Goal: Communication & Community: Share content

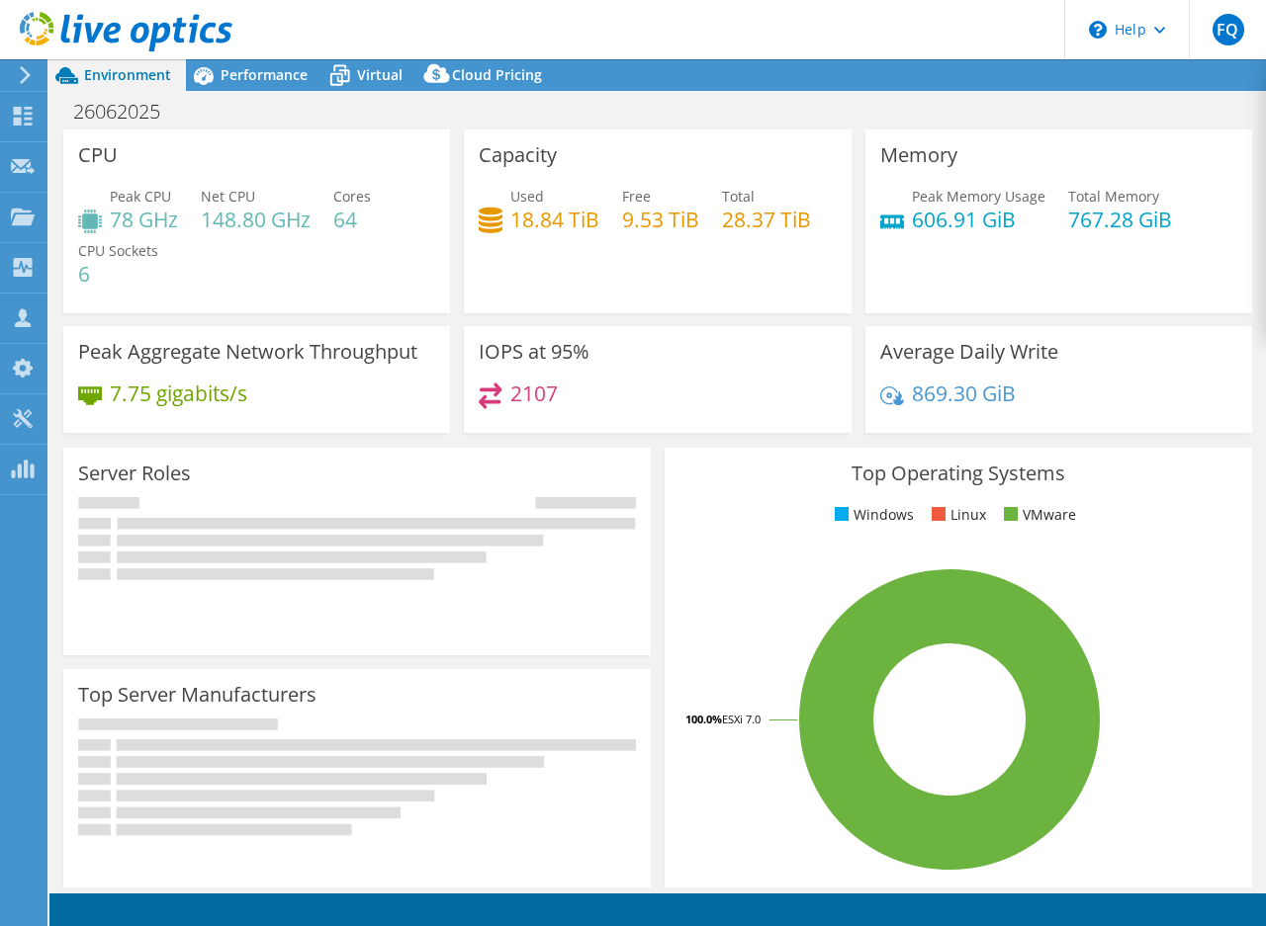
select select "USD"
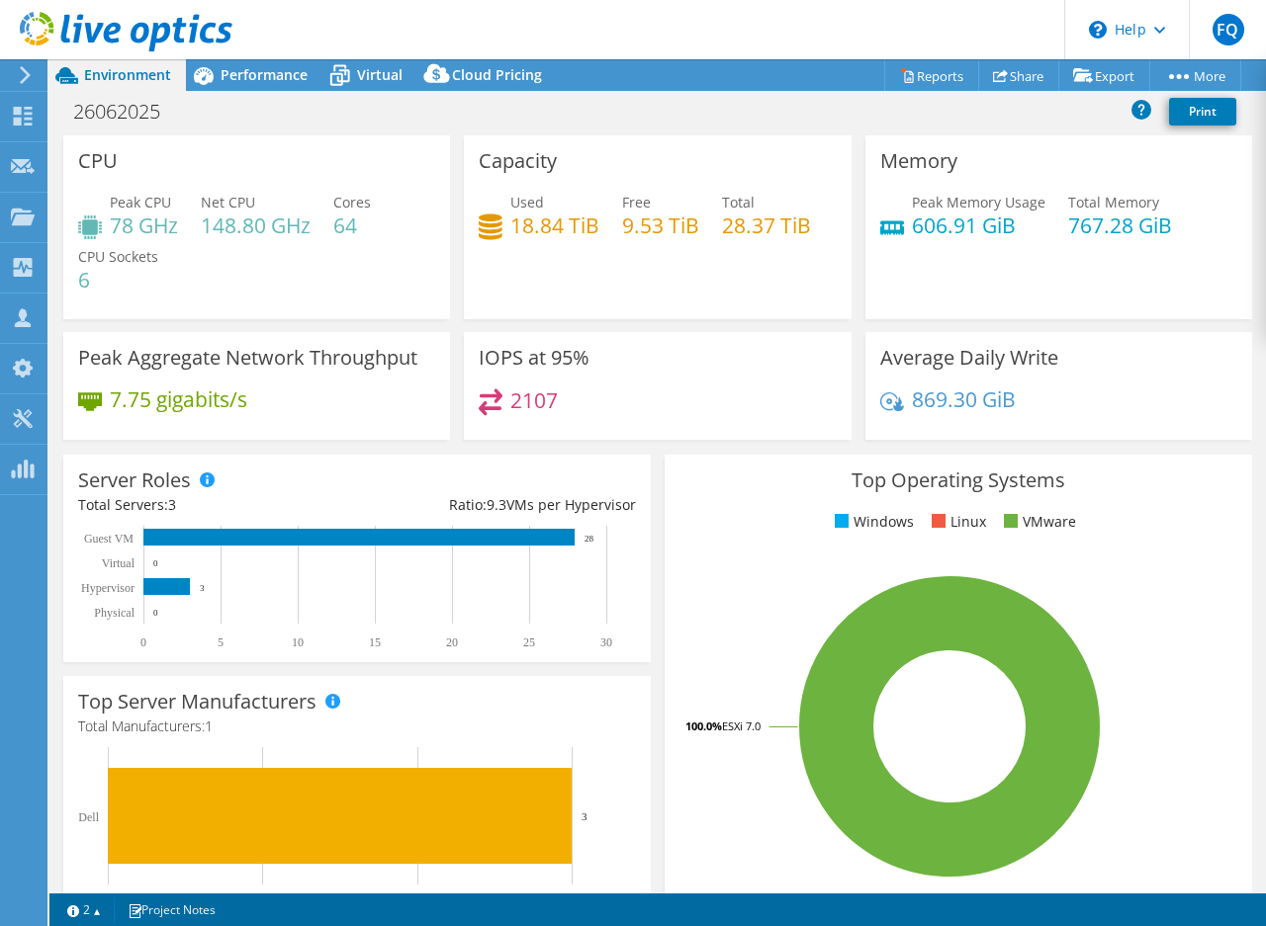
click at [27, 72] on use at bounding box center [25, 75] width 11 height 18
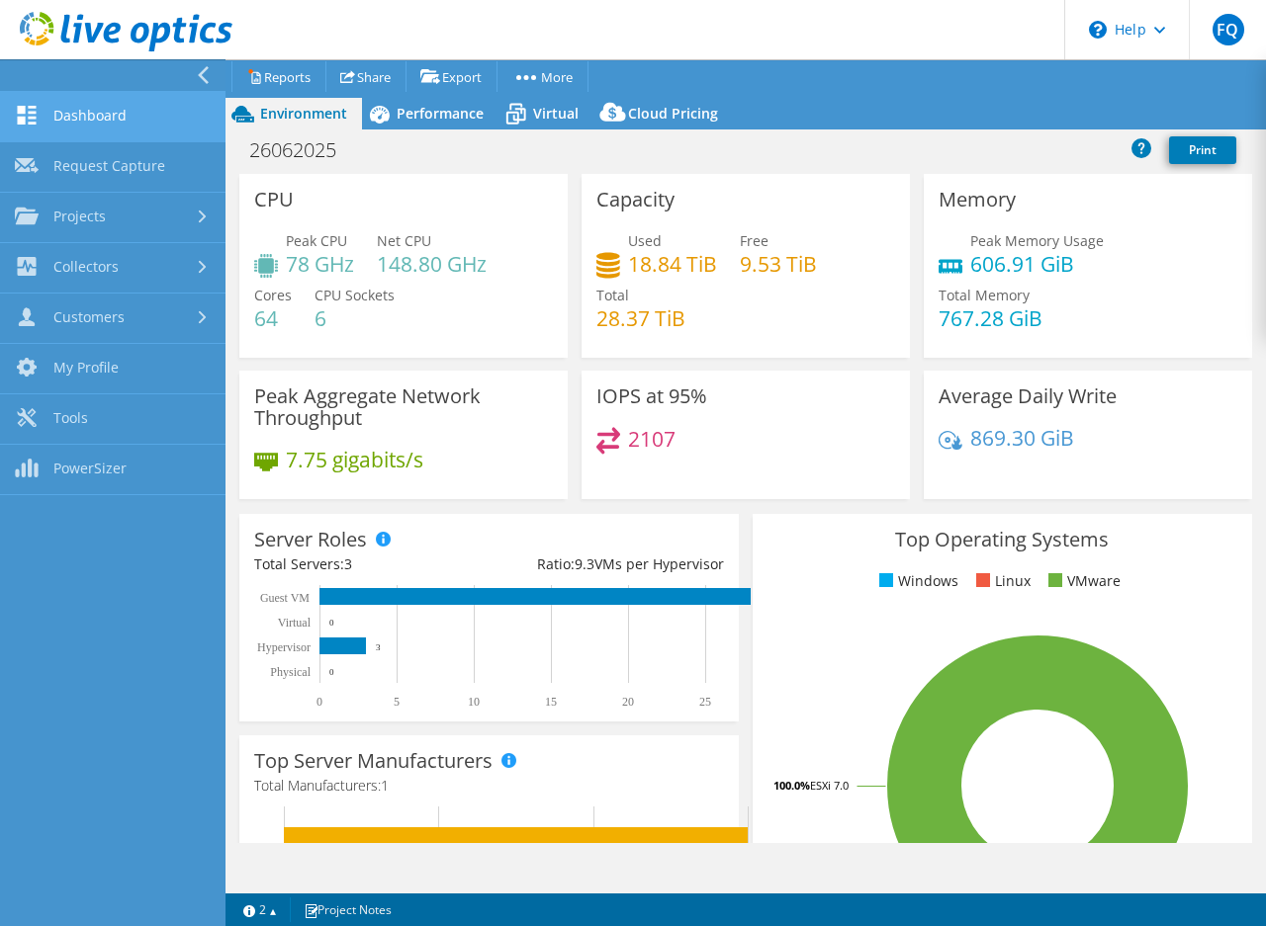
click at [148, 118] on link "Dashboard" at bounding box center [112, 117] width 225 height 50
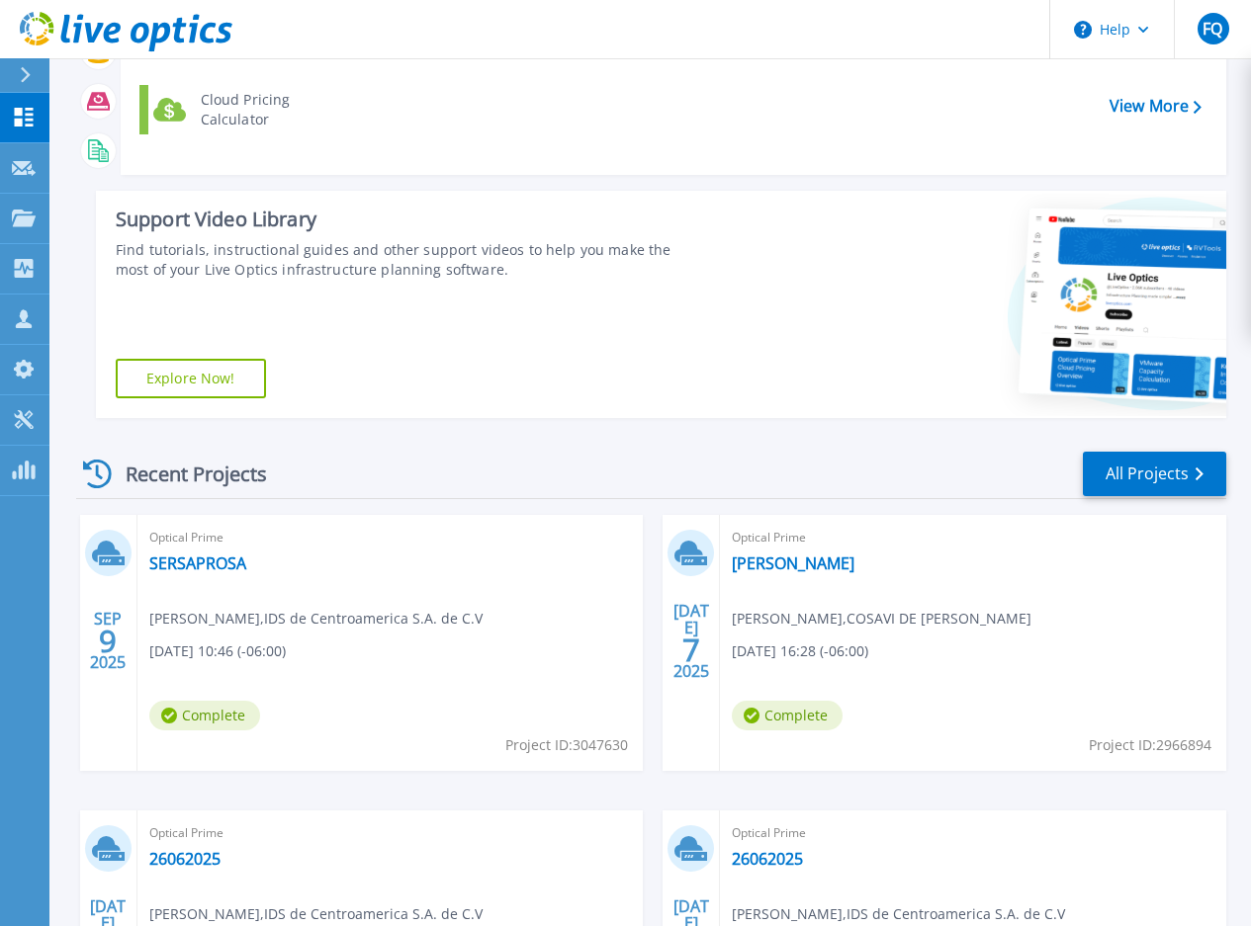
scroll to position [198, 0]
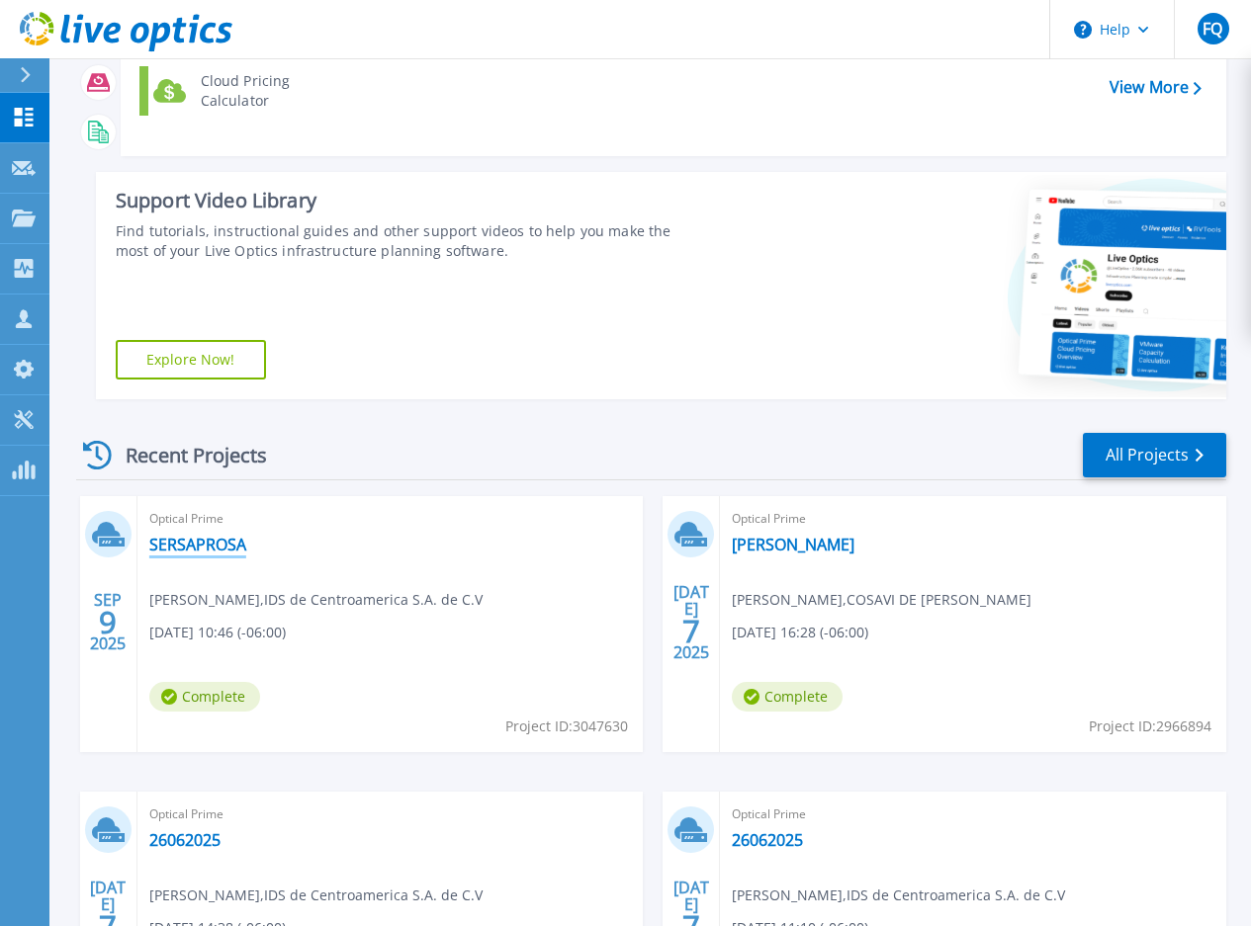
click at [208, 541] on link "SERSAPROSA" at bounding box center [197, 545] width 97 height 20
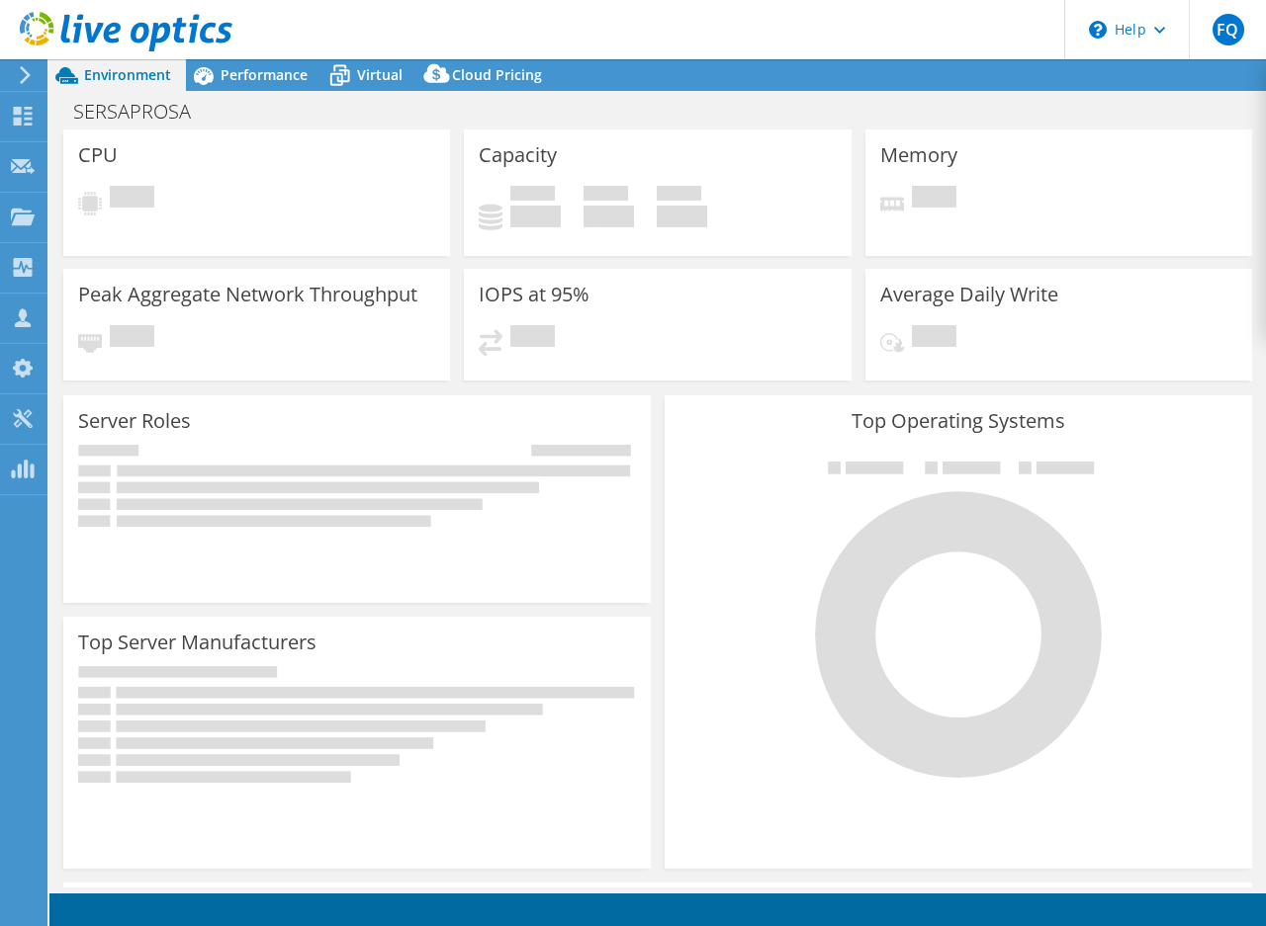
select select "USD"
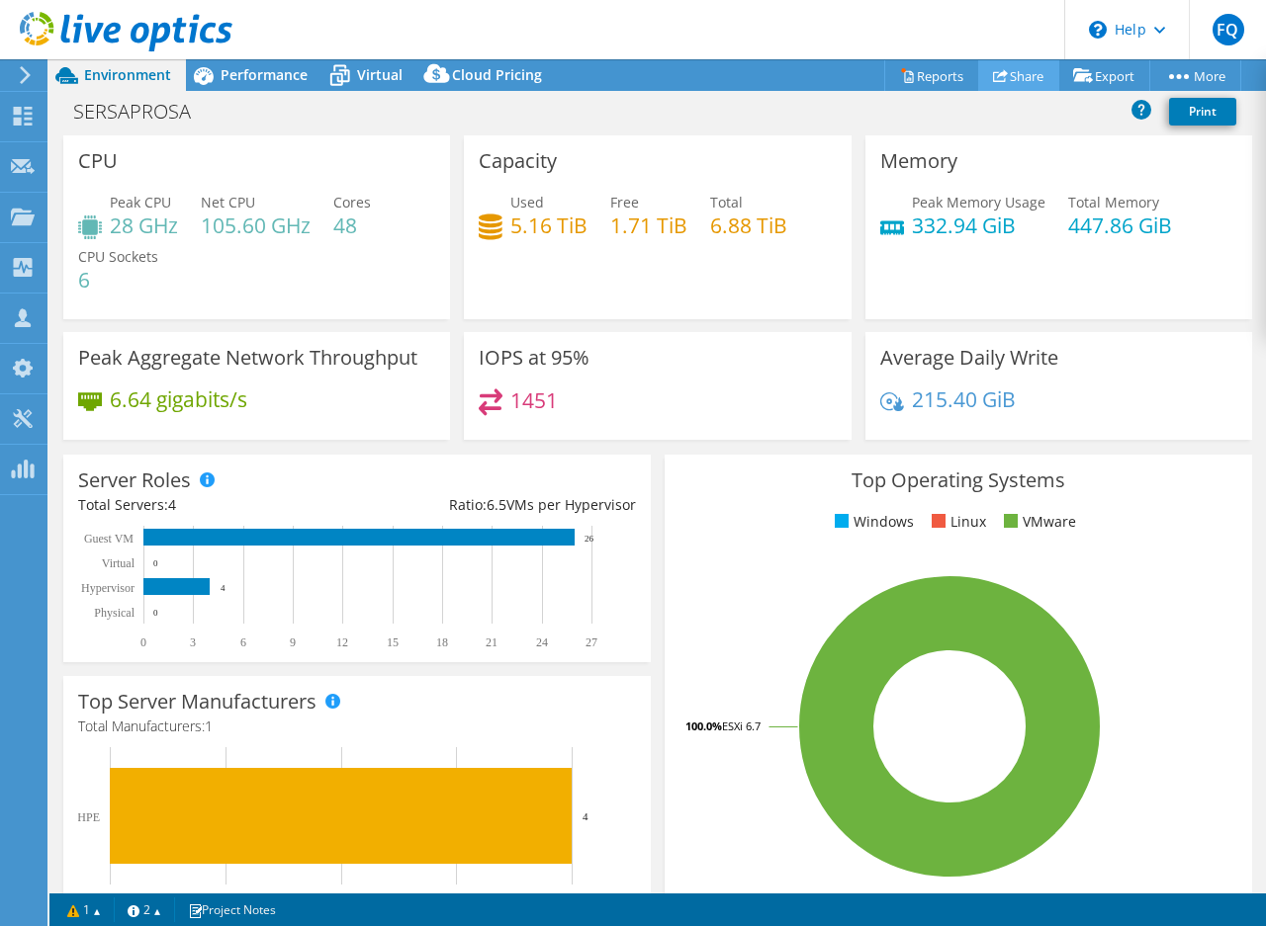
click at [1013, 72] on link "Share" at bounding box center [1018, 75] width 81 height 31
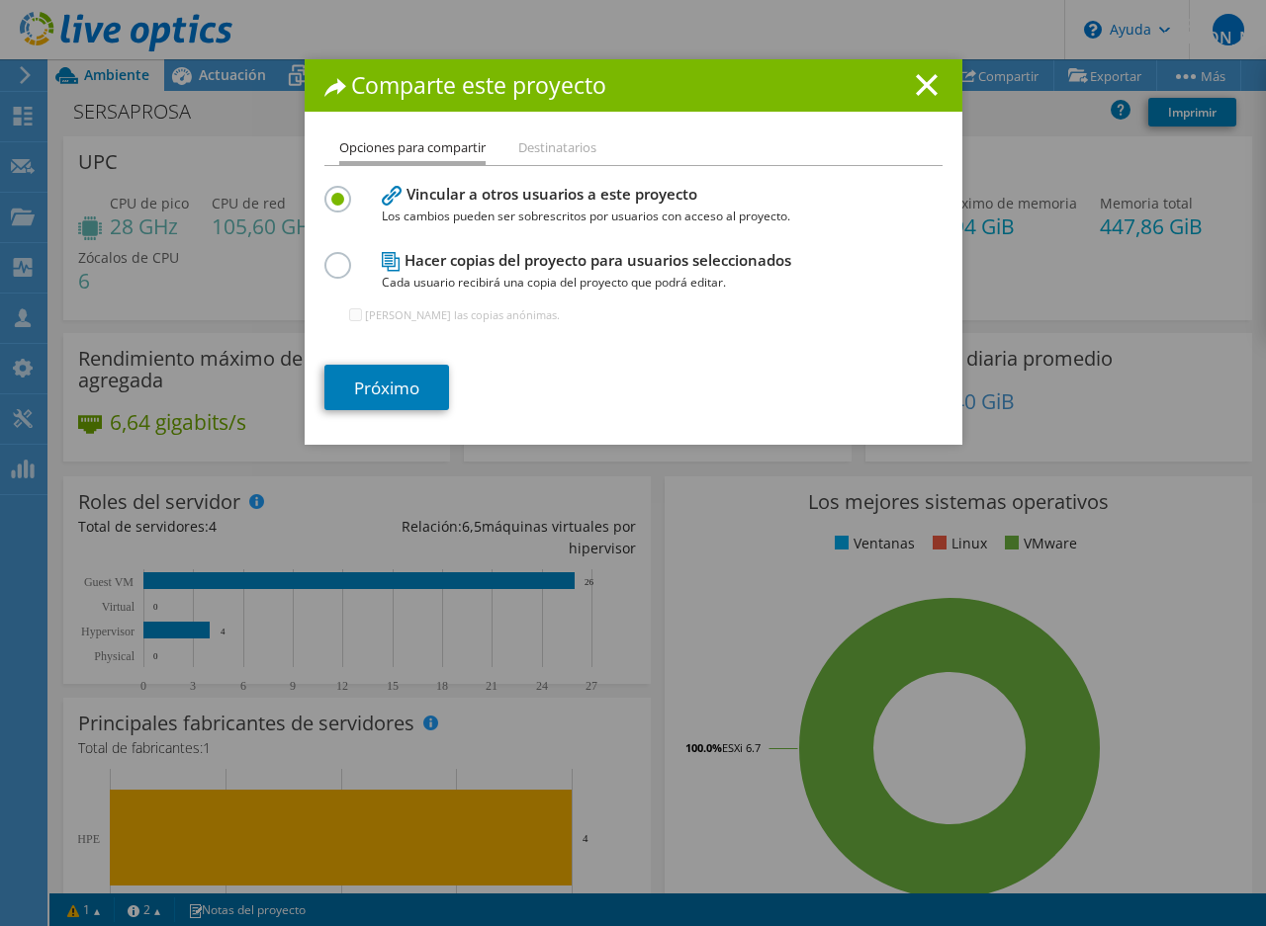
click at [520, 270] on font "Hacer copias del proyecto para usuarios seleccionados" at bounding box center [597, 260] width 387 height 20
click at [327, 257] on label at bounding box center [341, 254] width 35 height 5
click at [0, 0] on input "radio" at bounding box center [0, 0] width 0 height 0
click at [361, 376] on font "Próximo" at bounding box center [386, 387] width 65 height 23
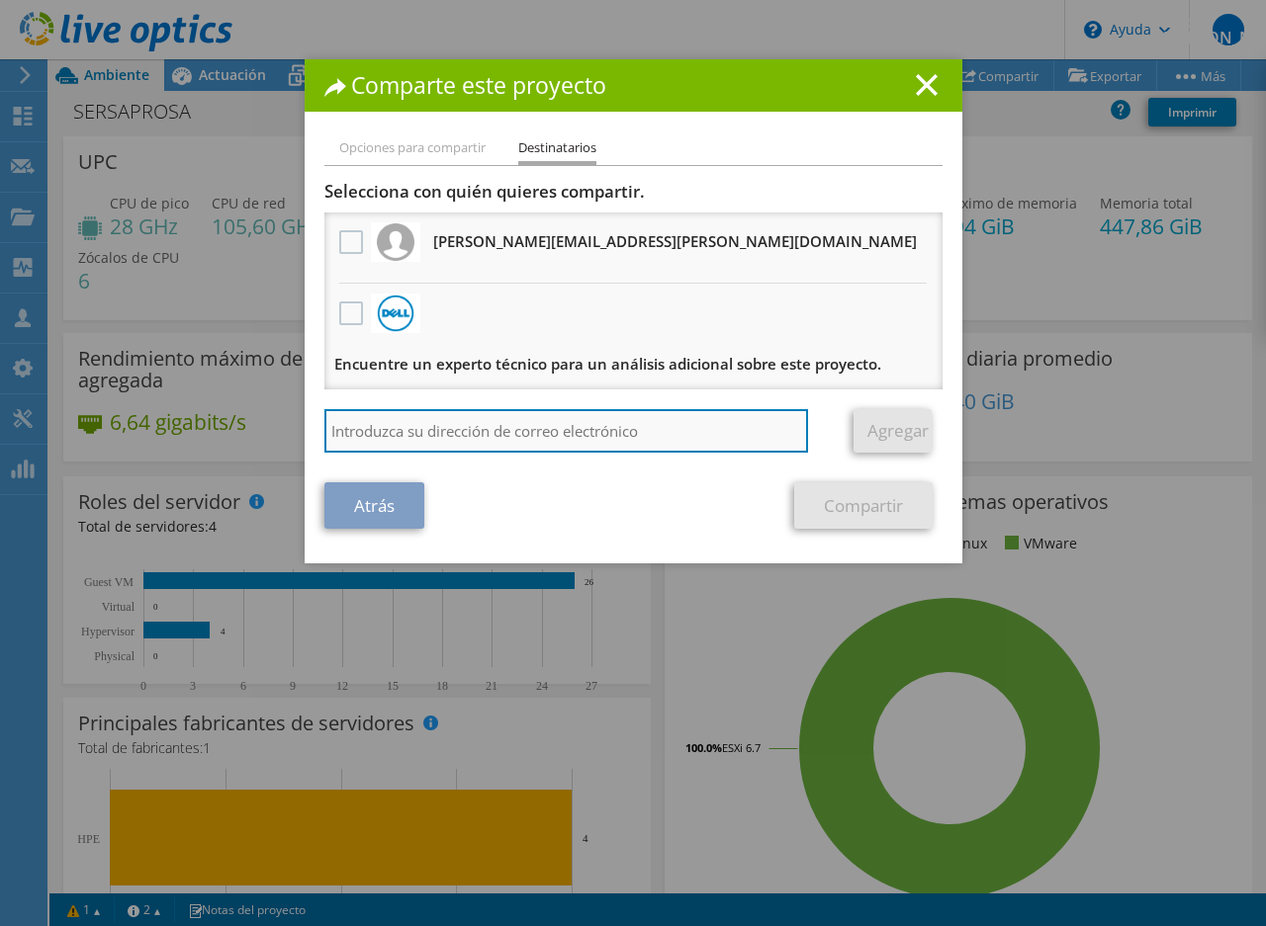
click at [494, 422] on input "search" at bounding box center [566, 431] width 484 height 44
click at [434, 436] on input "rolando.cea@ids-ac.com" at bounding box center [566, 431] width 484 height 44
type input "rolando.cea@i3-ac.com"
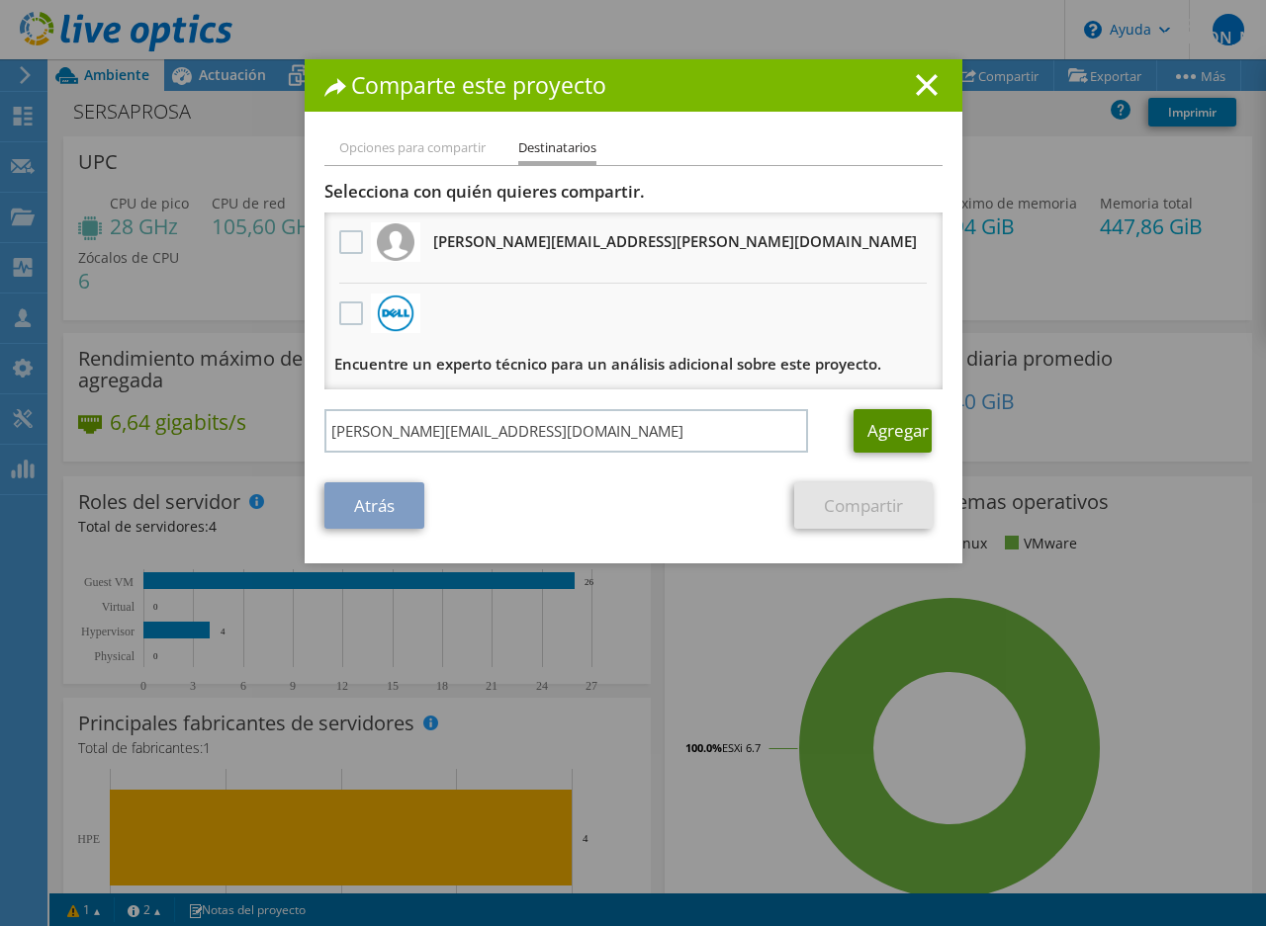
click at [881, 426] on font "Agregar" at bounding box center [897, 430] width 61 height 23
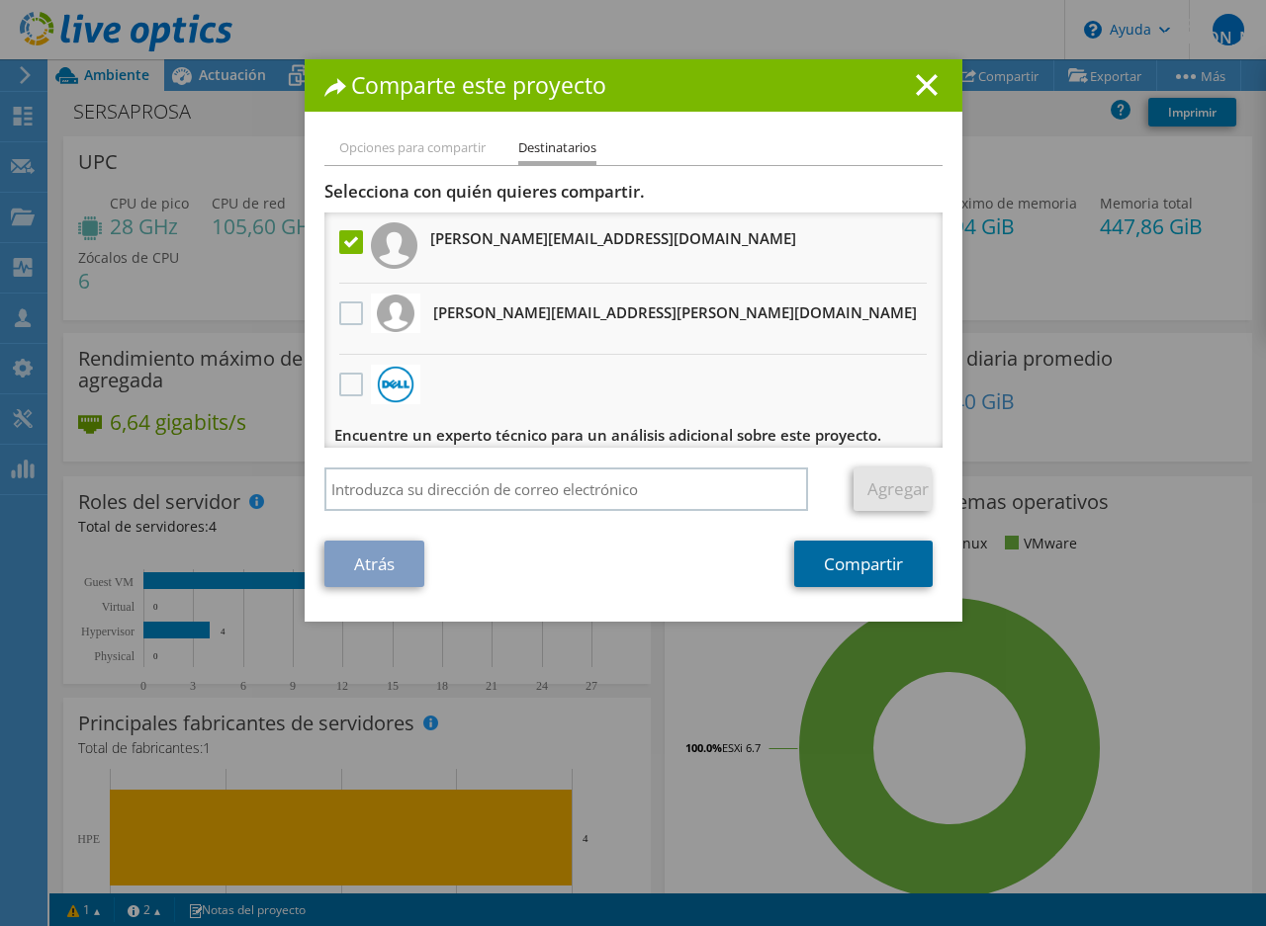
click at [865, 561] on font "Compartir" at bounding box center [863, 565] width 79 height 23
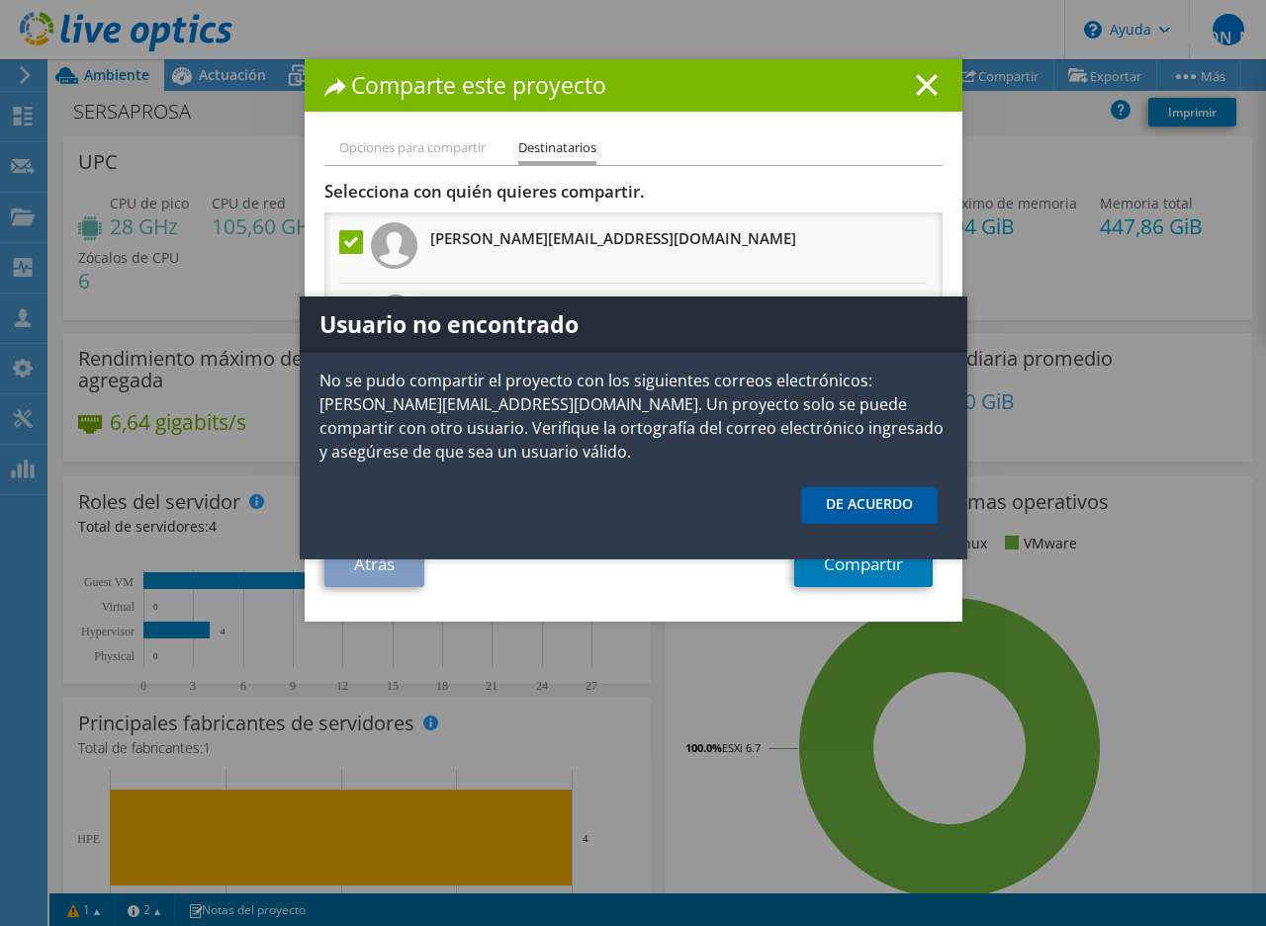
click at [895, 500] on font "DE ACUERDO" at bounding box center [869, 503] width 87 height 19
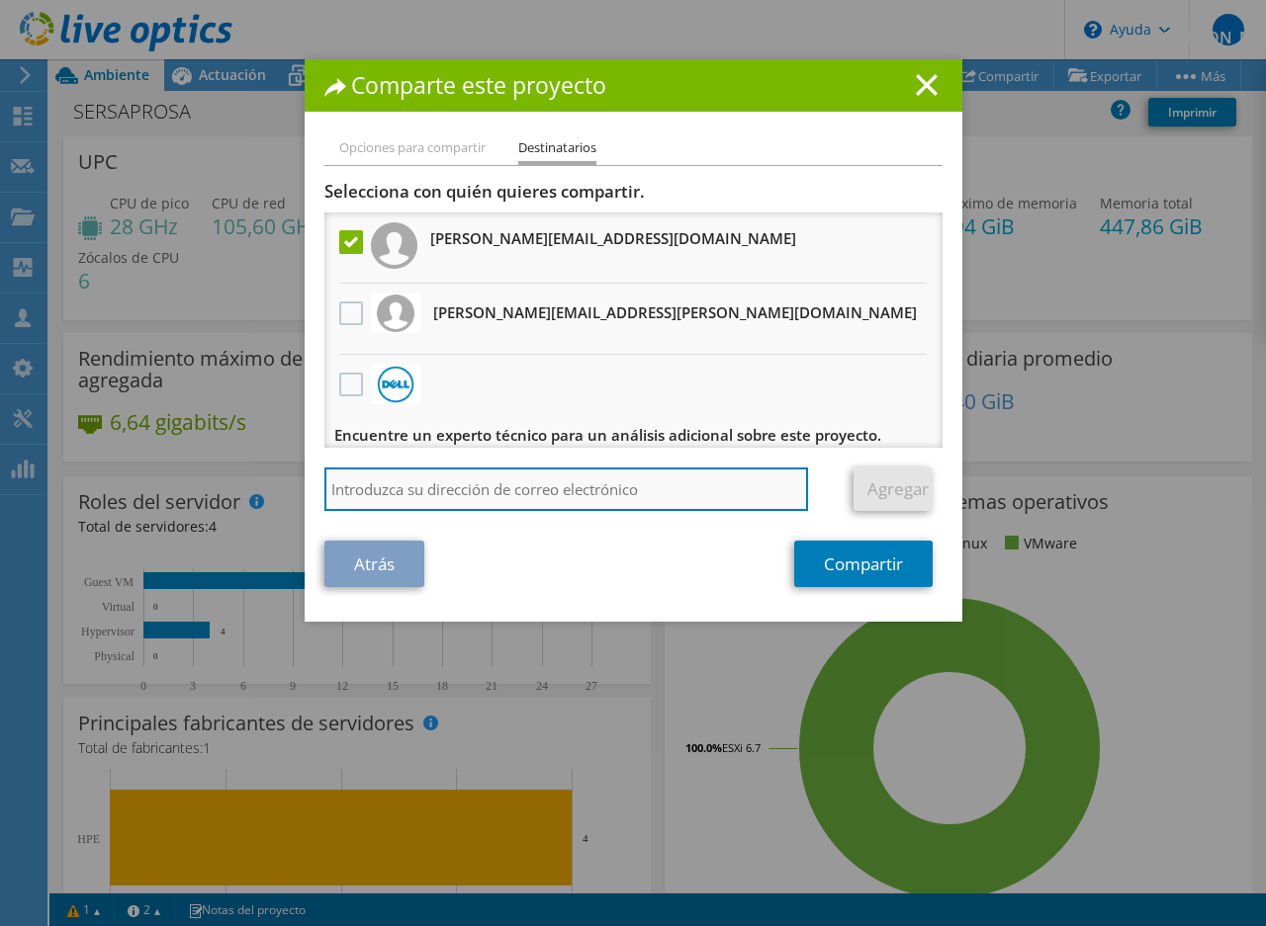
click at [479, 490] on input "search" at bounding box center [566, 490] width 484 height 44
click at [450, 493] on input "rolando.cea@ids-a.com" at bounding box center [566, 490] width 484 height 44
type input "rolando.cea@ids-ac.com"
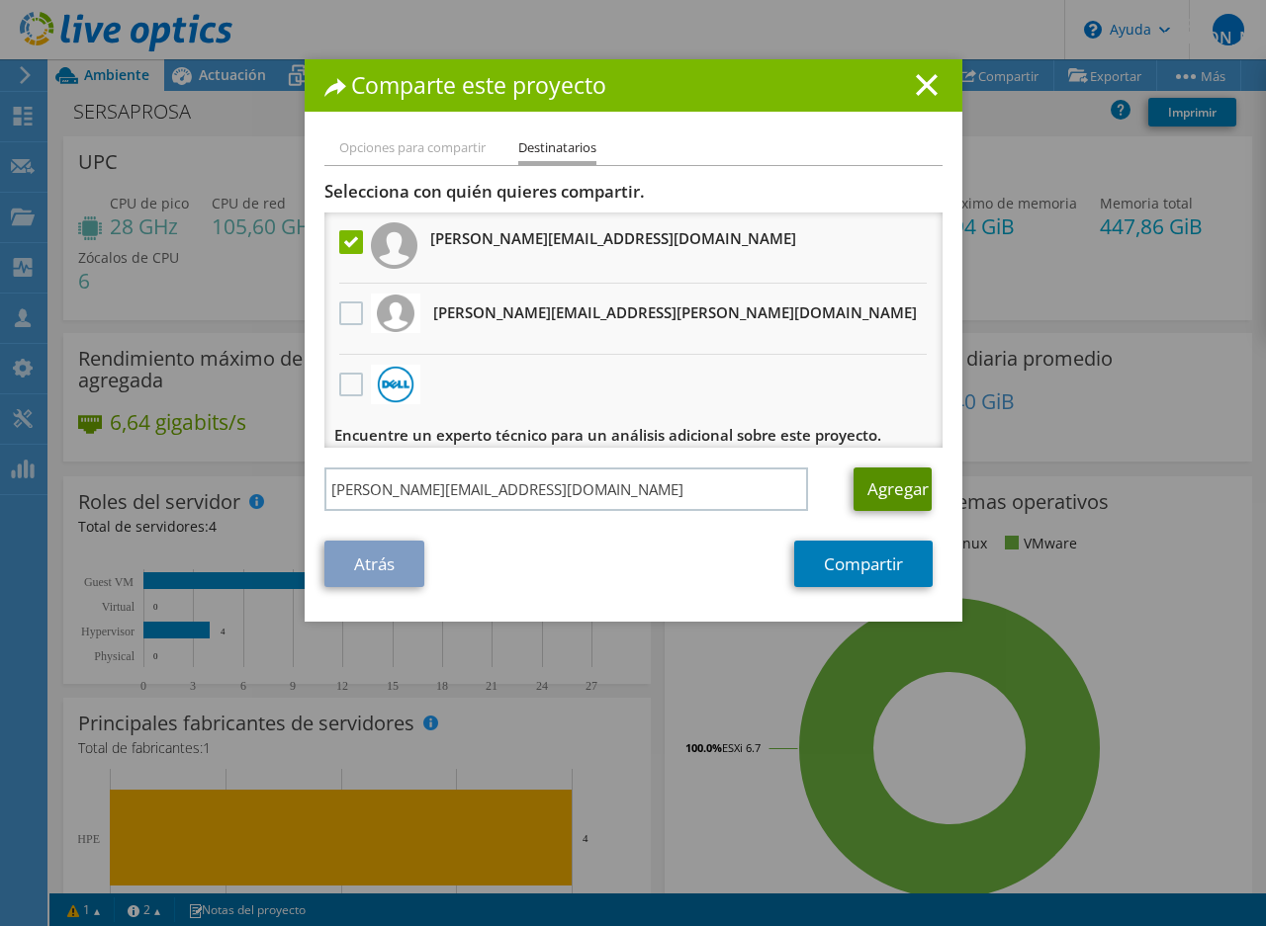
click at [876, 485] on font "Agregar" at bounding box center [897, 489] width 61 height 23
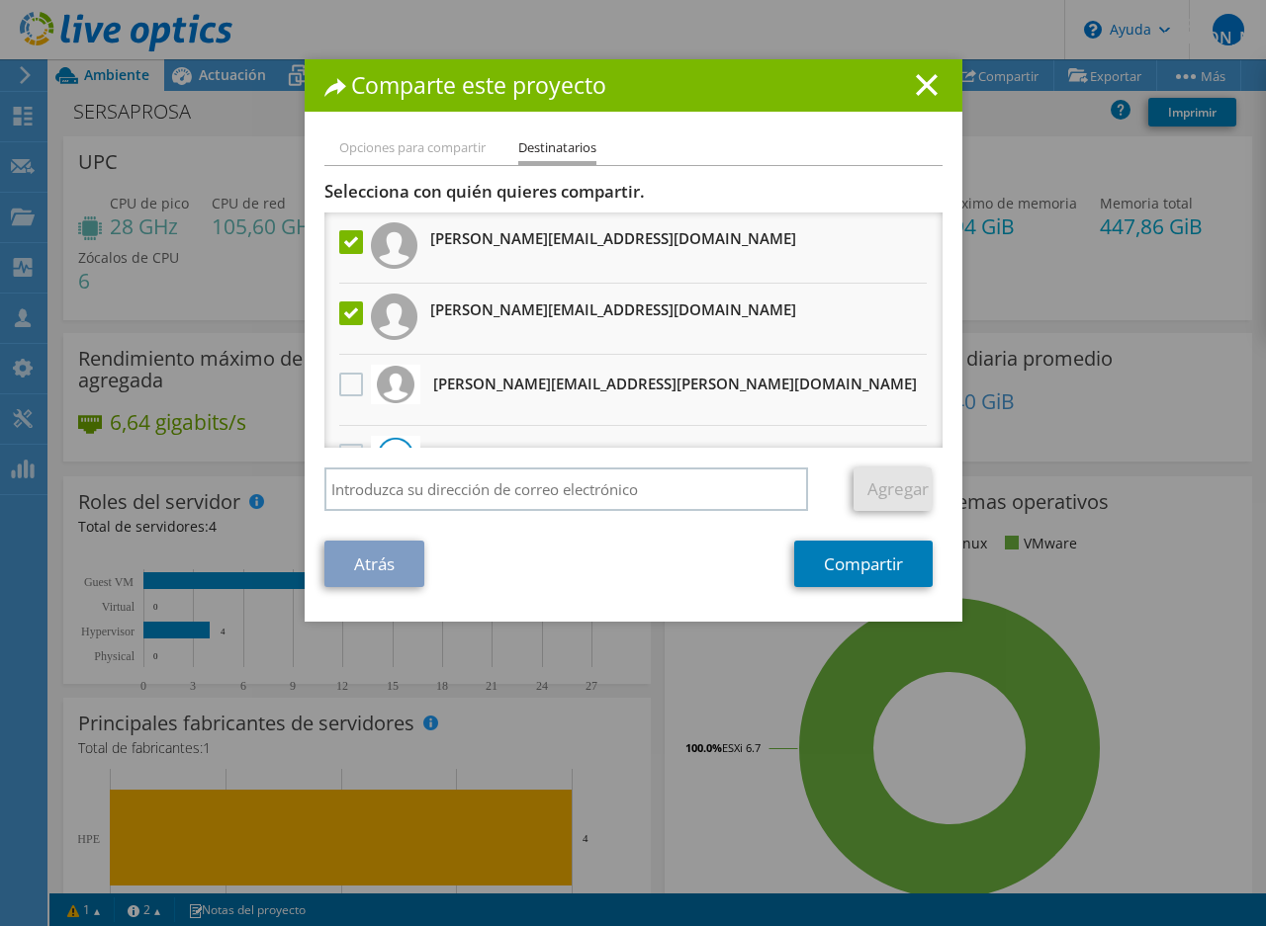
click at [344, 308] on label at bounding box center [353, 314] width 29 height 24
click at [0, 0] on input "checkbox" at bounding box center [0, 0] width 0 height 0
click at [875, 570] on font "Compartir" at bounding box center [863, 565] width 79 height 23
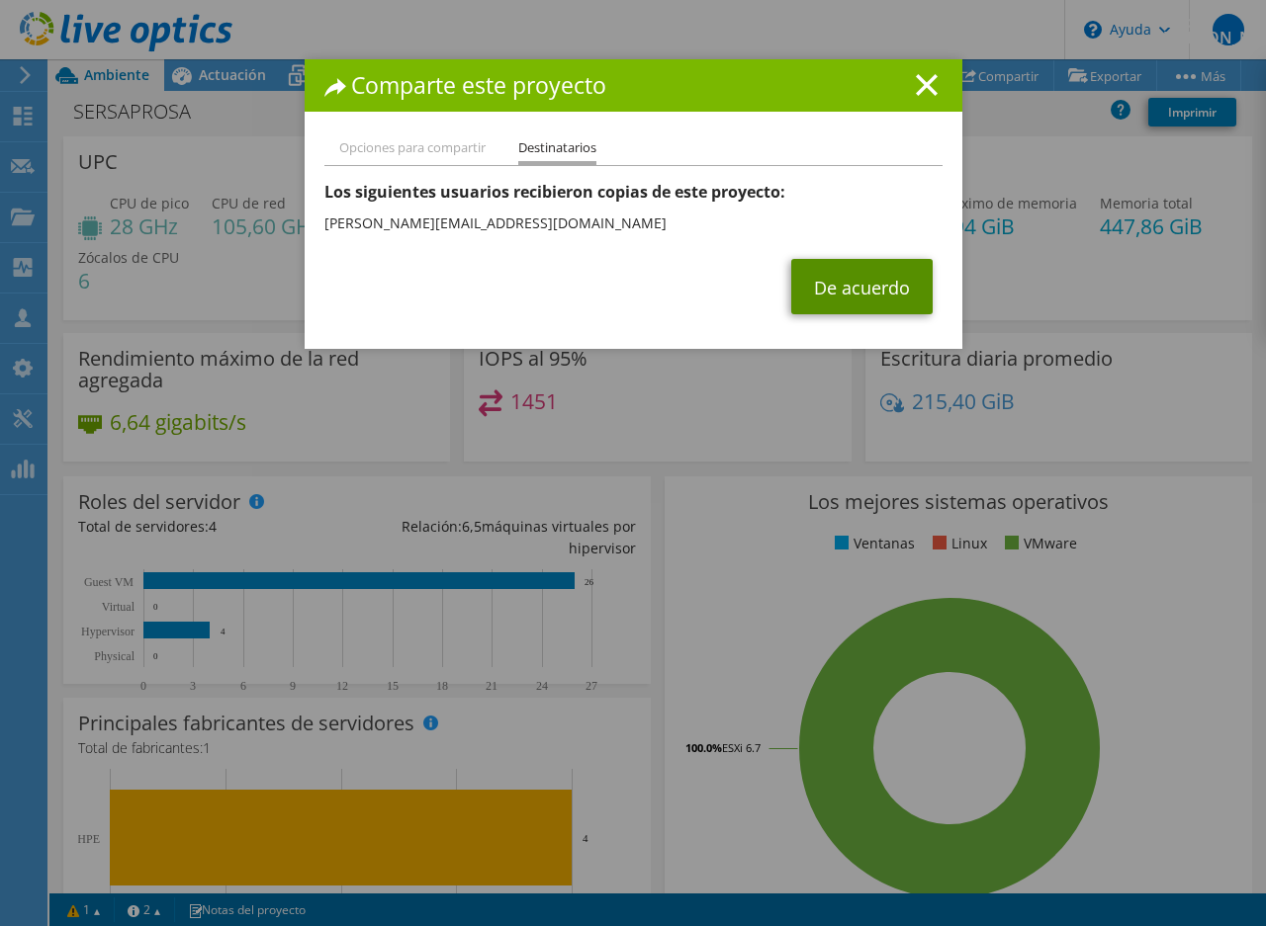
click at [860, 277] on font "De acuerdo" at bounding box center [862, 289] width 96 height 24
